Goal: Task Accomplishment & Management: Manage account settings

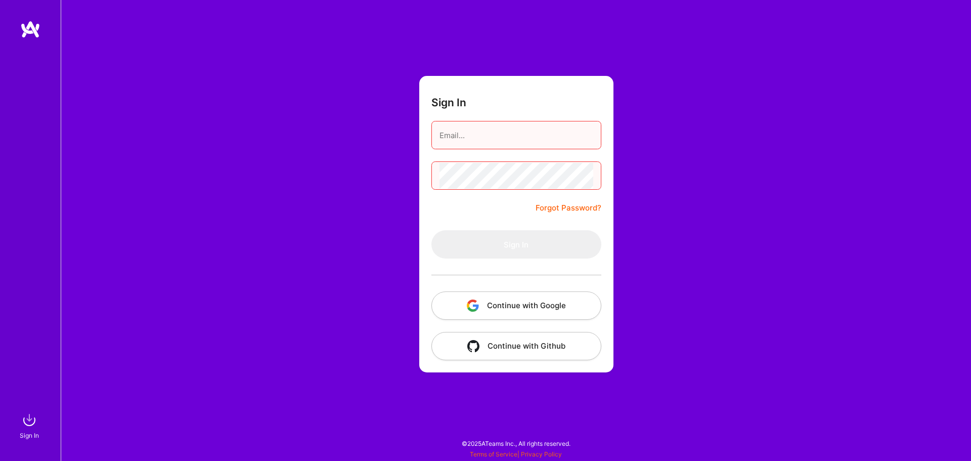
click at [508, 310] on button "Continue with Google" at bounding box center [516, 305] width 170 height 28
click at [444, 132] on input "email" at bounding box center [516, 135] width 154 height 26
type input "[PERSON_NAME][EMAIL_ADDRESS][DOMAIN_NAME]"
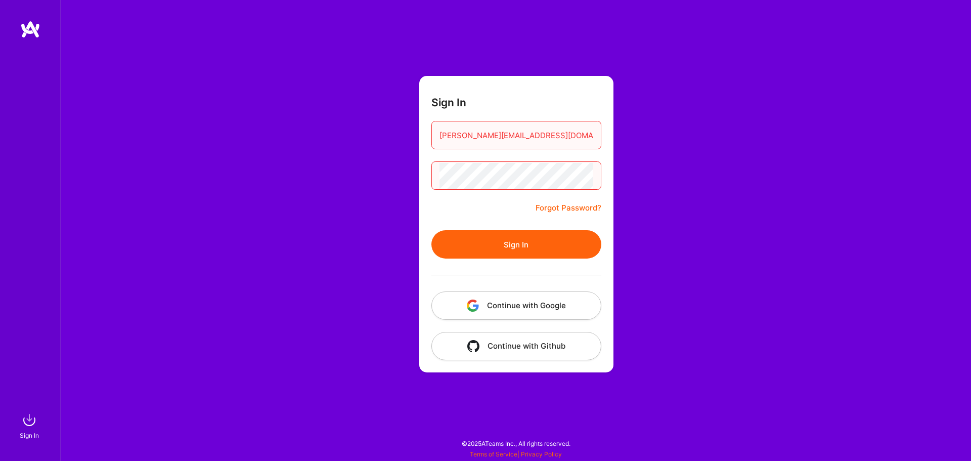
click at [431, 230] on button "Sign In" at bounding box center [516, 244] width 170 height 28
click at [253, 139] on div "Sign In [PERSON_NAME][EMAIL_ADDRESS][DOMAIN_NAME] Forgot Password? Sign In Cont…" at bounding box center [516, 230] width 910 height 461
click at [431, 230] on button "Sign In" at bounding box center [516, 244] width 170 height 28
